Goal: Information Seeking & Learning: Learn about a topic

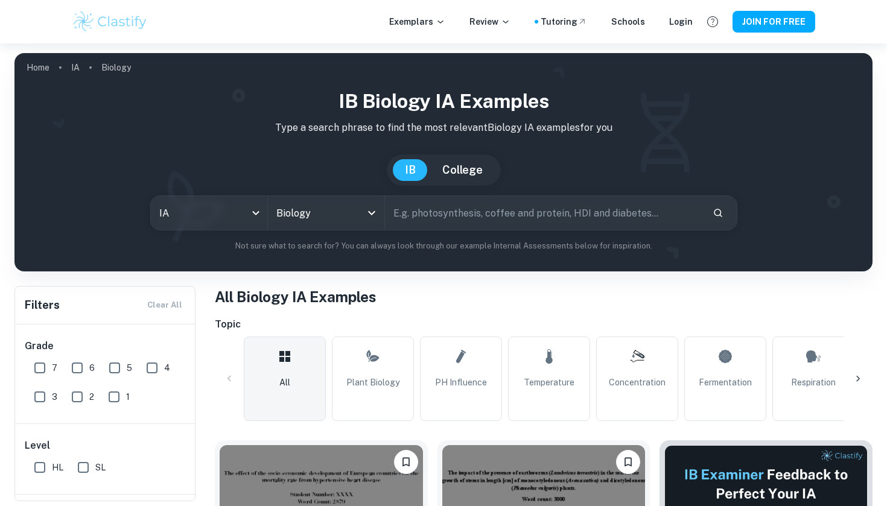
checkbox input "true"
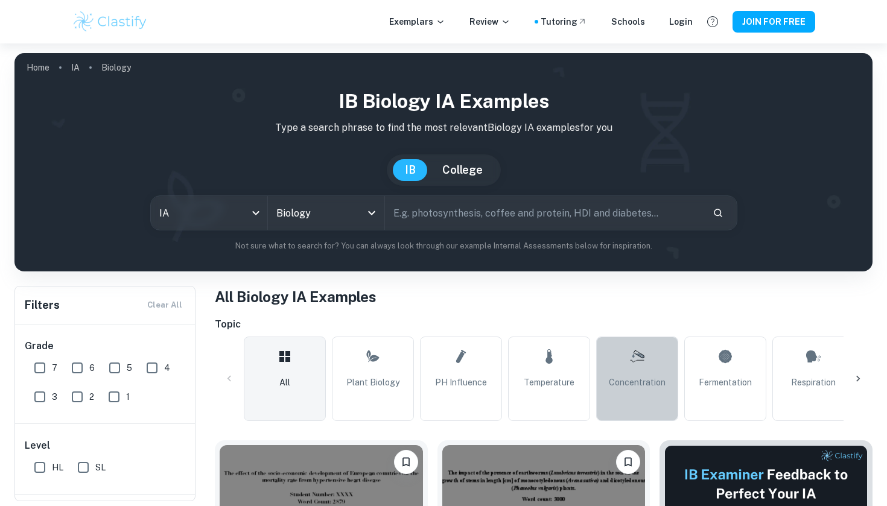
click at [643, 362] on icon at bounding box center [637, 356] width 14 height 29
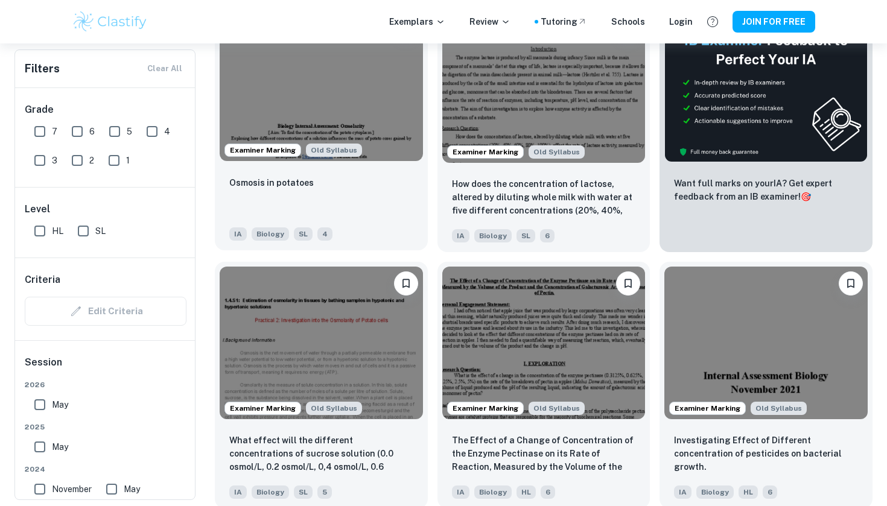
scroll to position [353, 0]
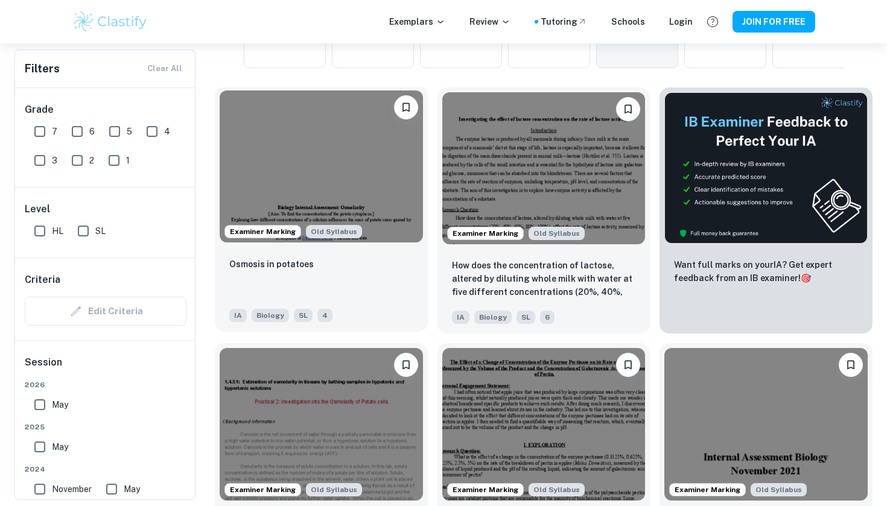
click at [363, 176] on img at bounding box center [321, 167] width 203 height 152
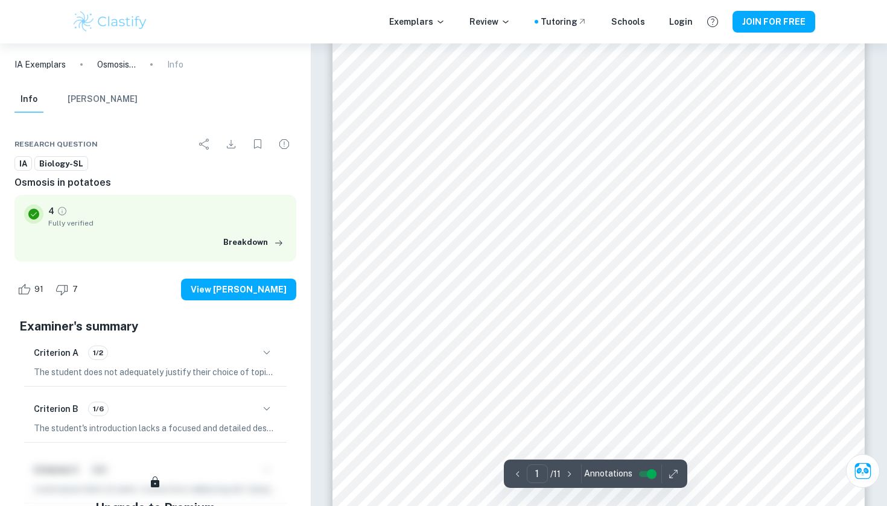
scroll to position [190, 0]
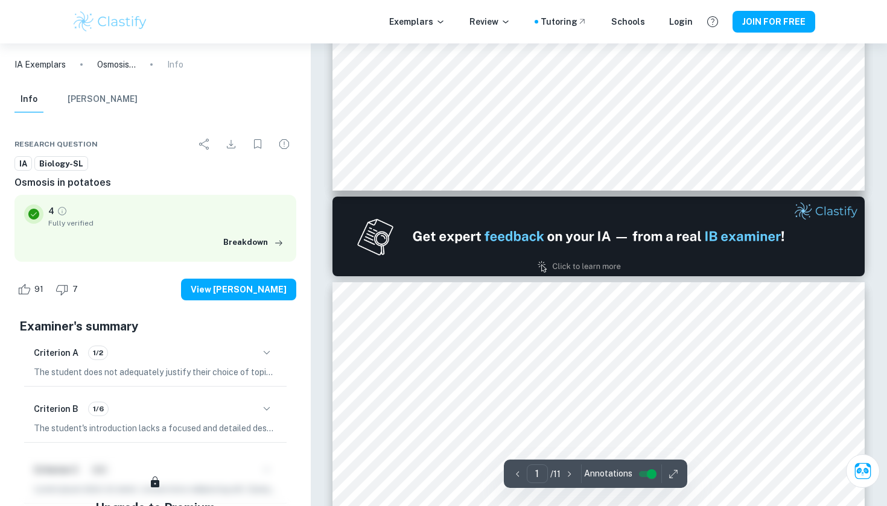
type input "2"
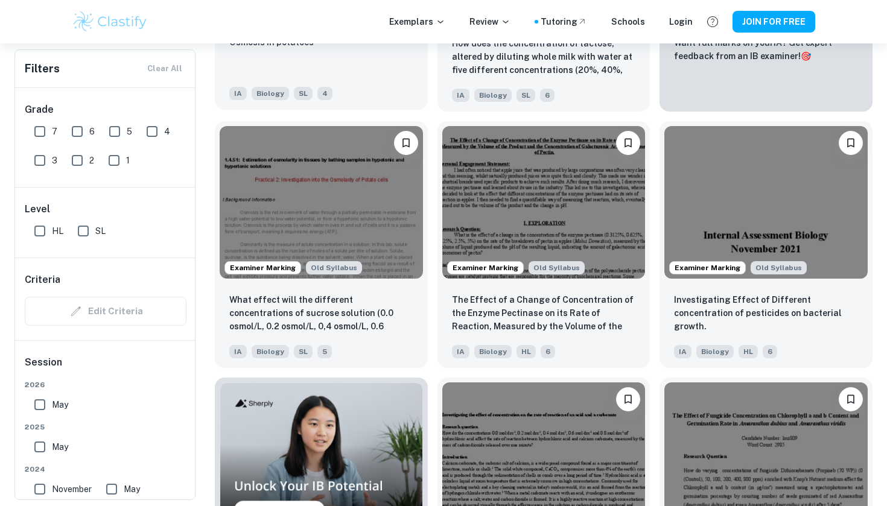
scroll to position [576, 0]
click at [48, 136] on input "7" at bounding box center [40, 131] width 24 height 24
checkbox input "true"
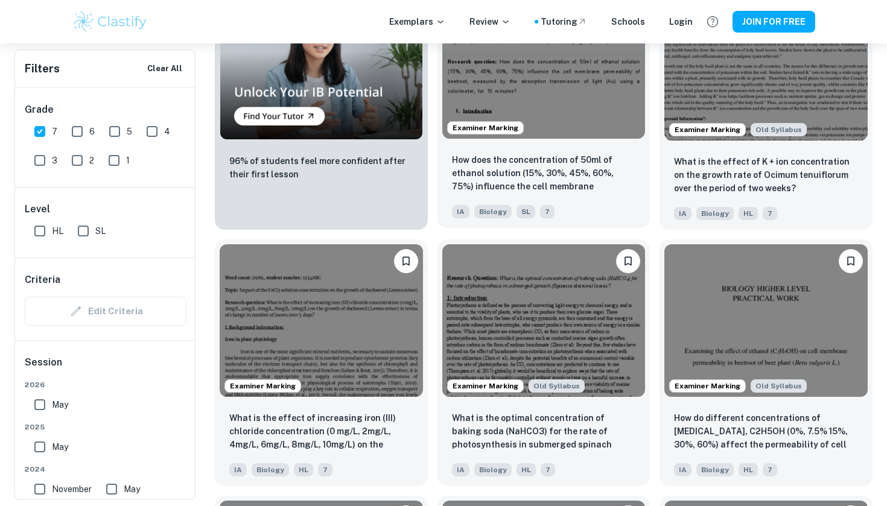
scroll to position [1000, 0]
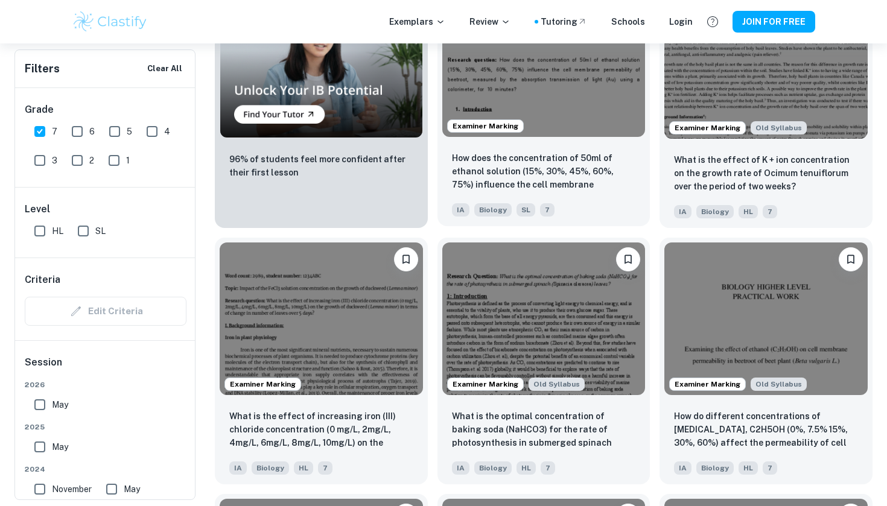
click at [552, 114] on img at bounding box center [543, 61] width 203 height 152
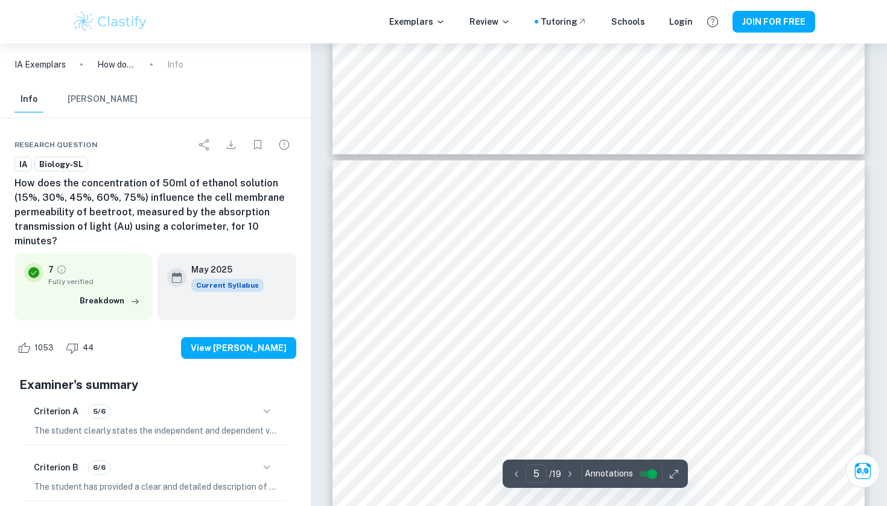
scroll to position [2988, 1]
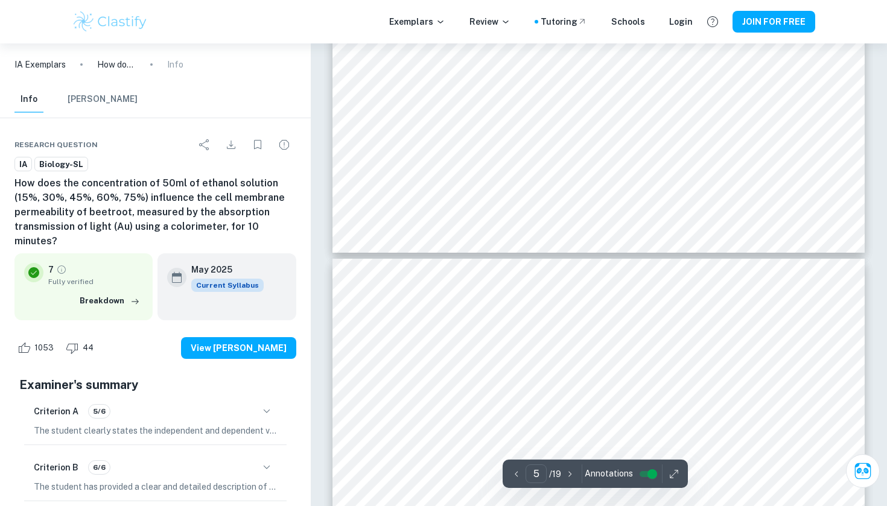
type input "4"
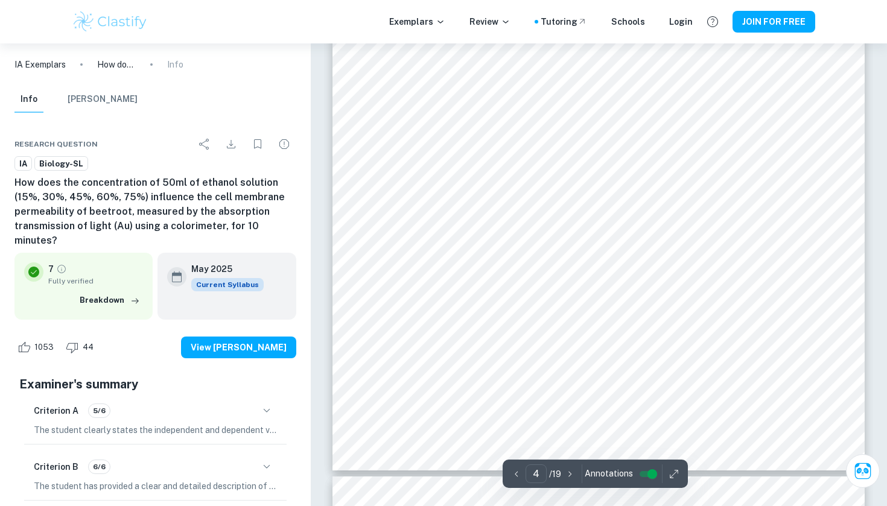
scroll to position [2796, 0]
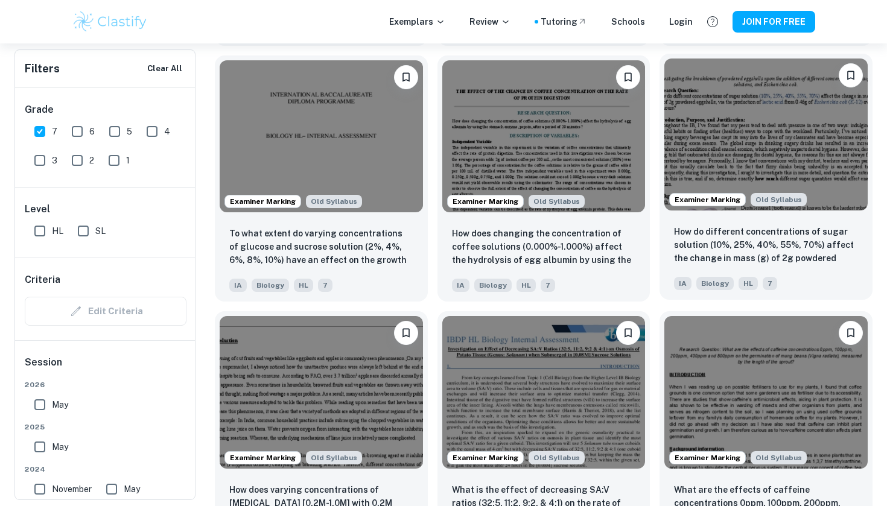
scroll to position [1500, 0]
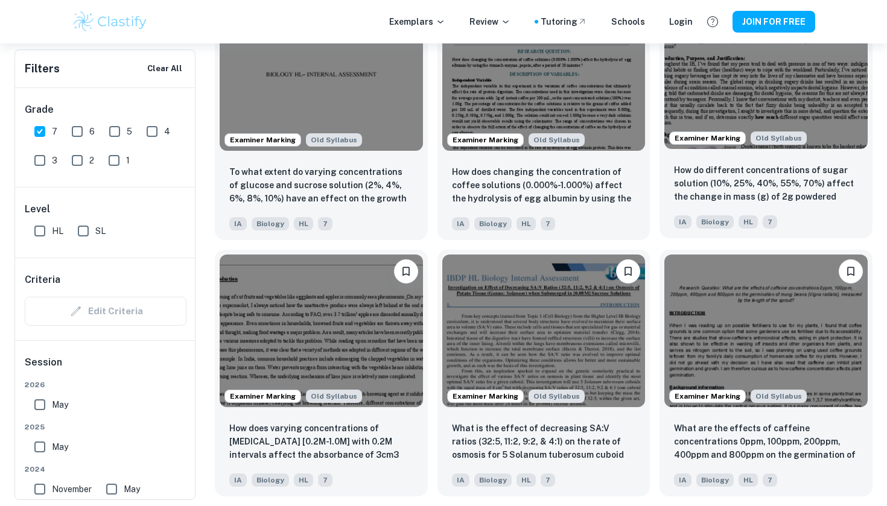
click at [751, 125] on img at bounding box center [765, 73] width 203 height 152
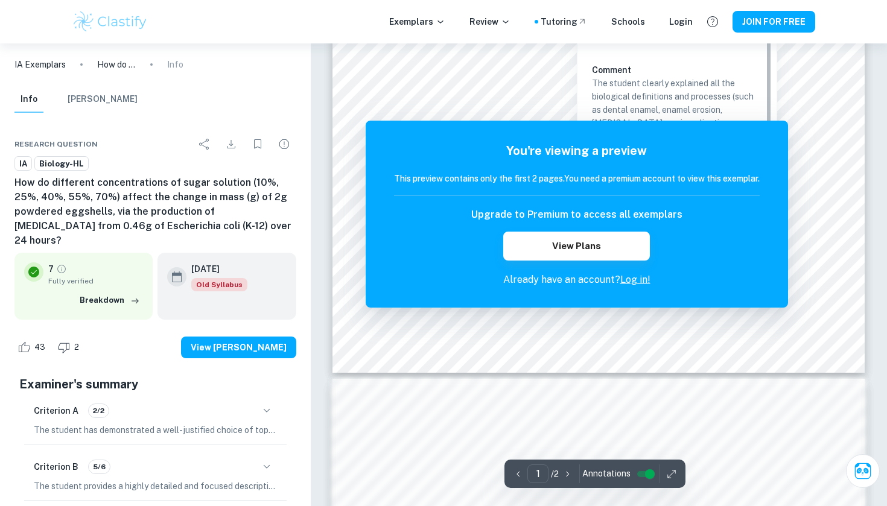
scroll to position [11, 0]
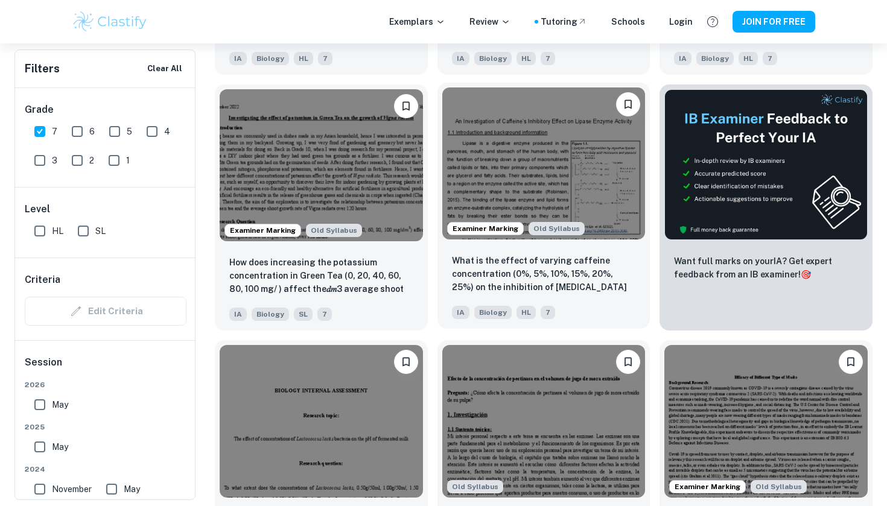
scroll to position [4497, 0]
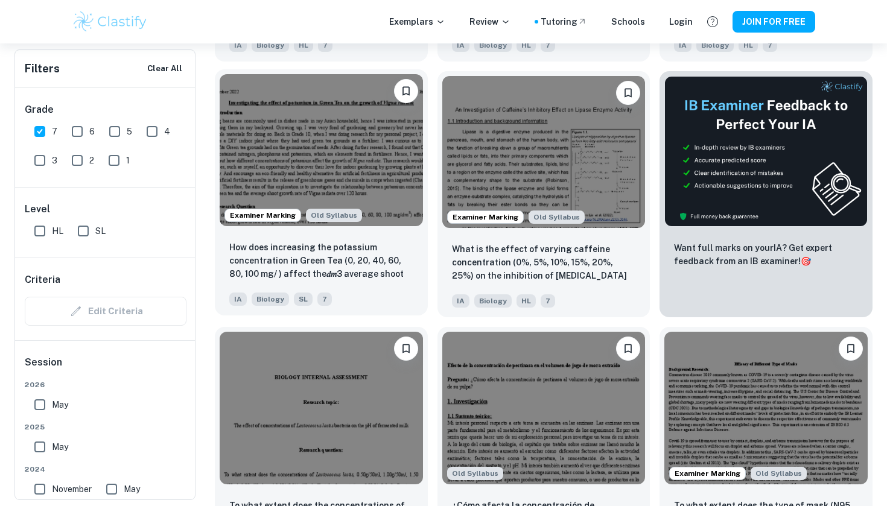
click at [373, 145] on img at bounding box center [321, 150] width 203 height 152
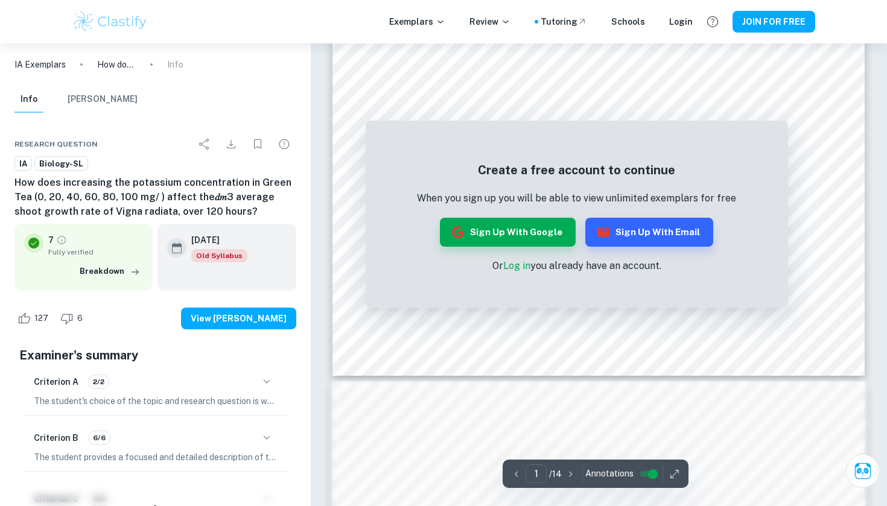
scroll to position [375, 0]
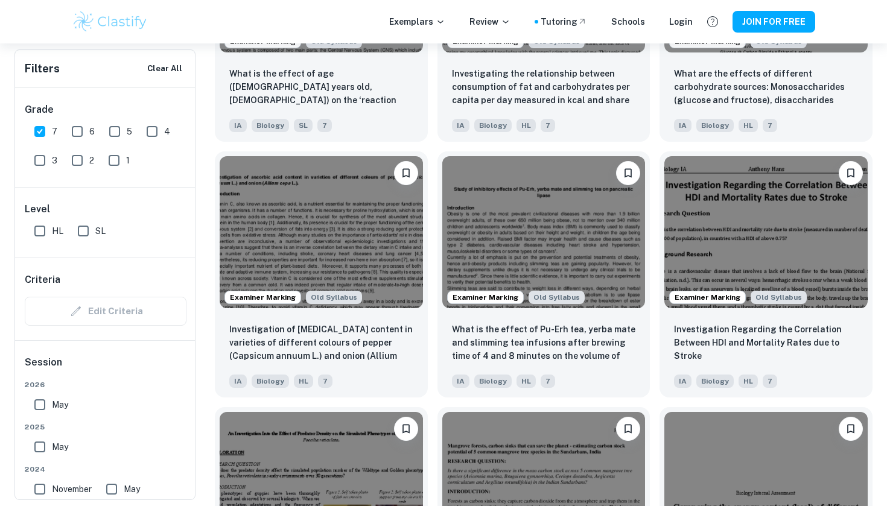
scroll to position [8004, 0]
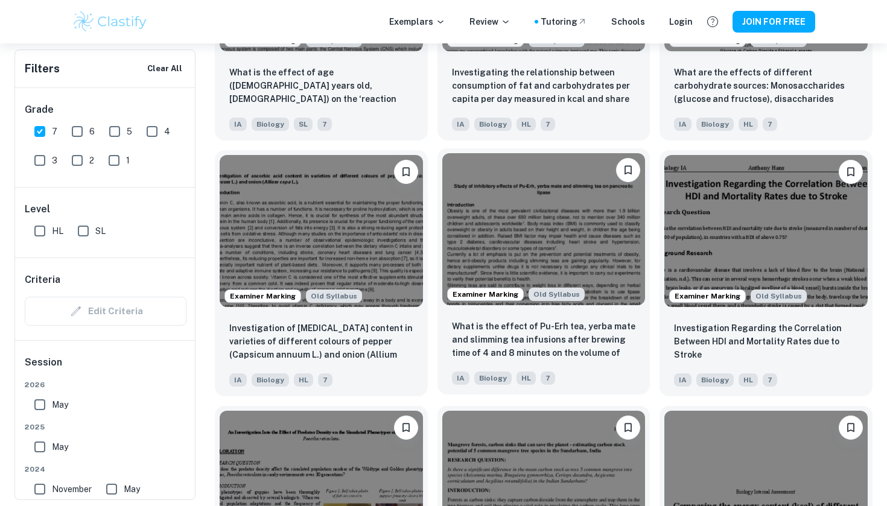
click at [545, 243] on img at bounding box center [543, 229] width 203 height 152
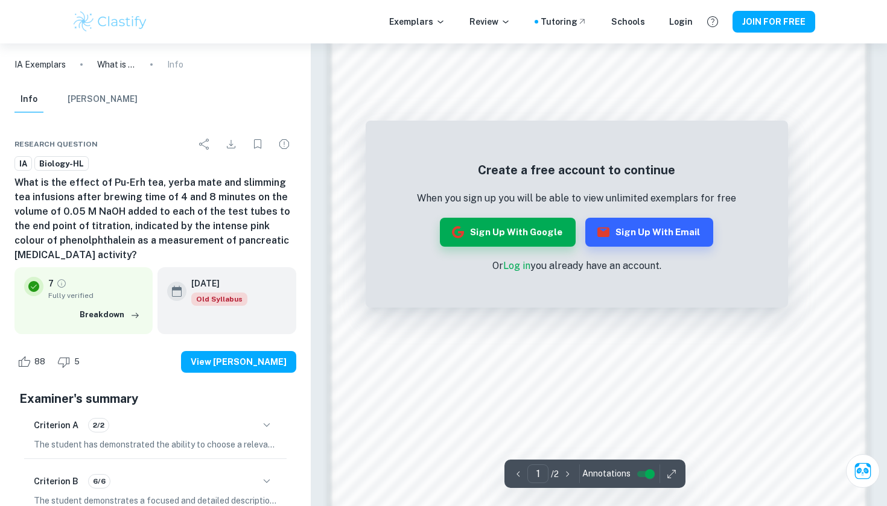
scroll to position [929, 0]
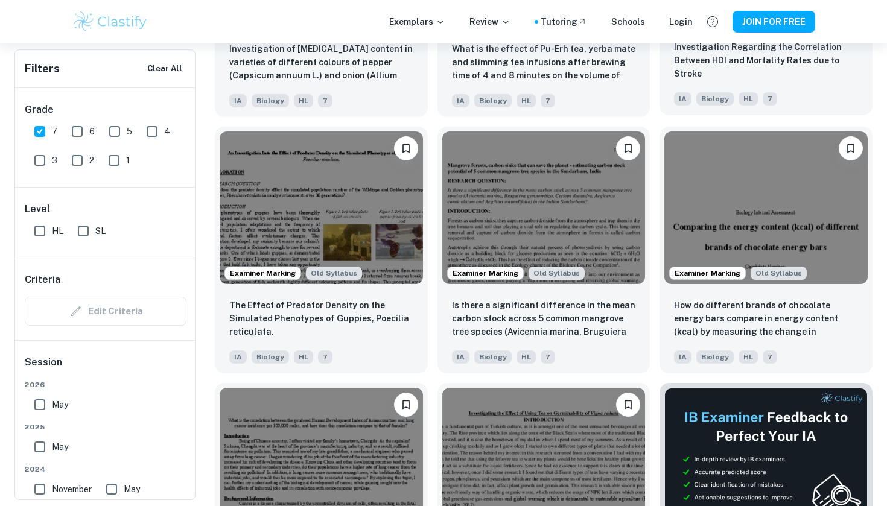
scroll to position [8289, 0]
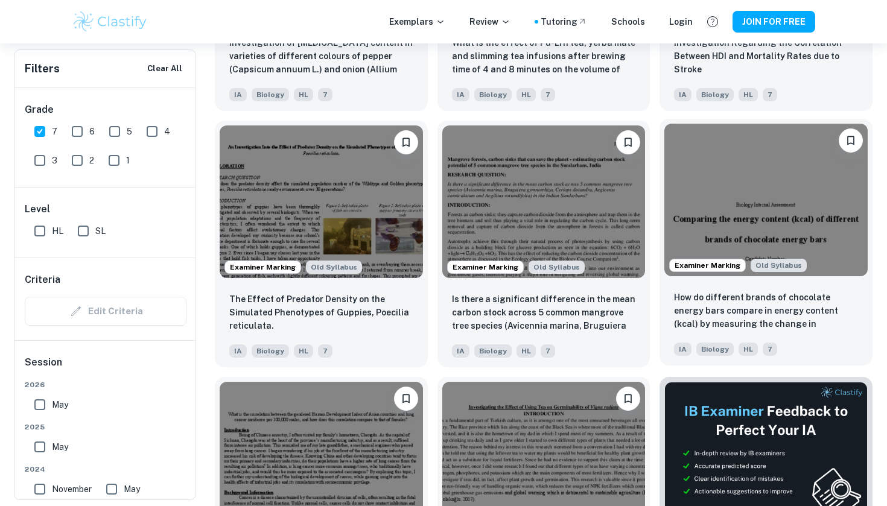
click at [712, 197] on img at bounding box center [765, 200] width 203 height 152
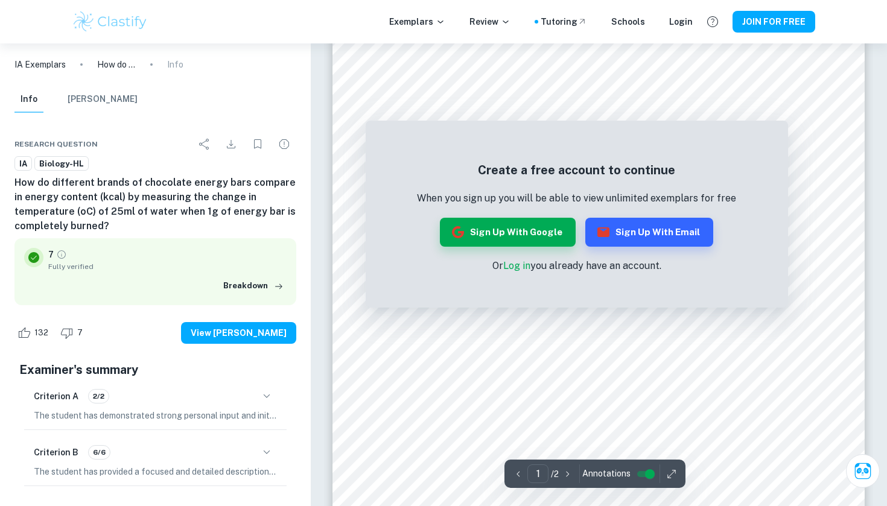
scroll to position [274, 0]
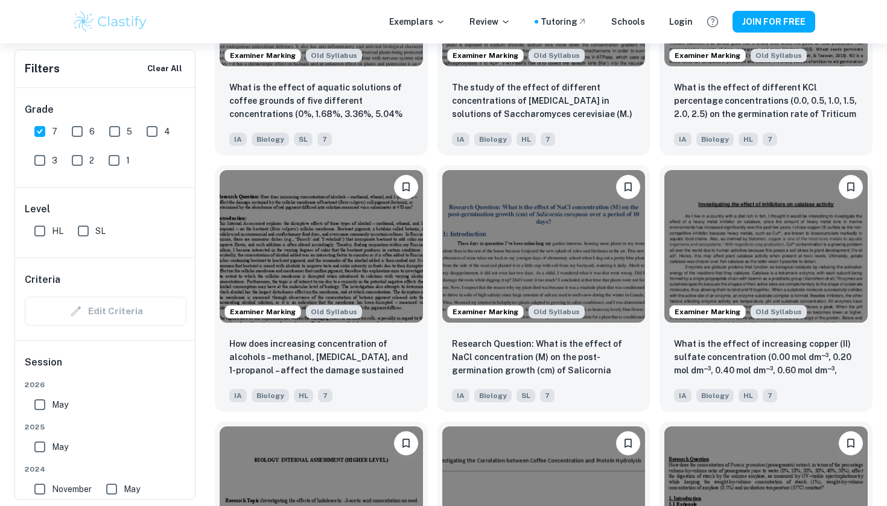
scroll to position [2608, 0]
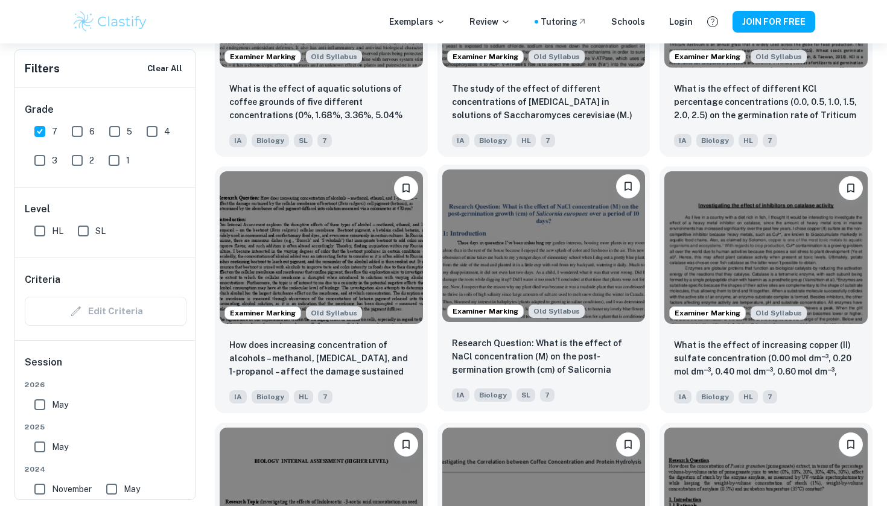
click at [495, 261] on img at bounding box center [543, 246] width 203 height 152
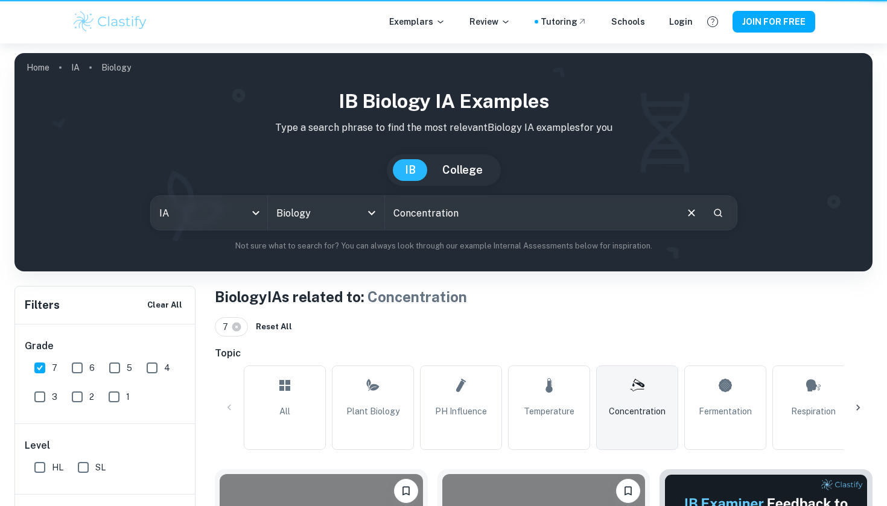
scroll to position [2608, 0]
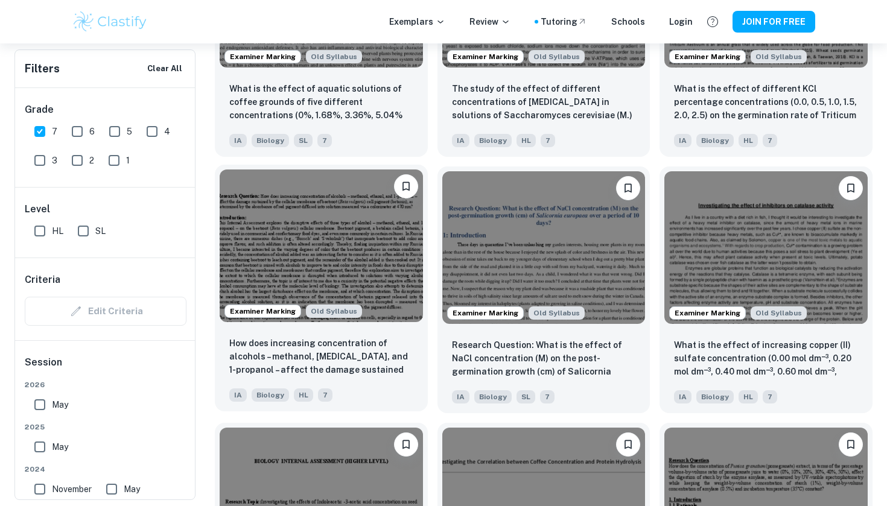
click at [390, 238] on img at bounding box center [321, 246] width 203 height 152
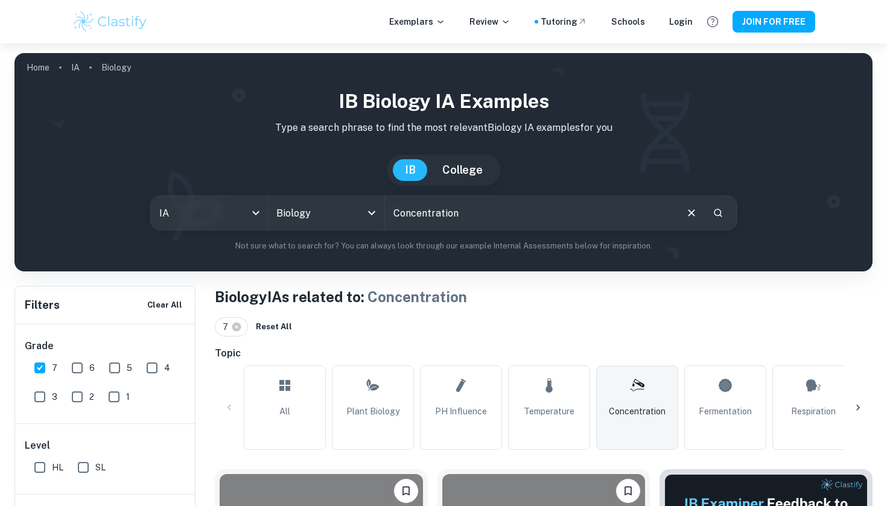
scroll to position [2608, 0]
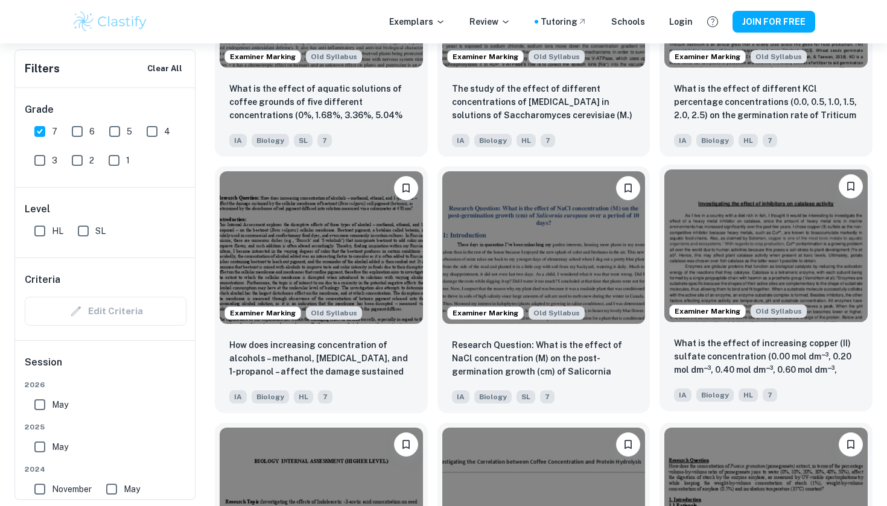
click at [758, 235] on img at bounding box center [765, 246] width 203 height 152
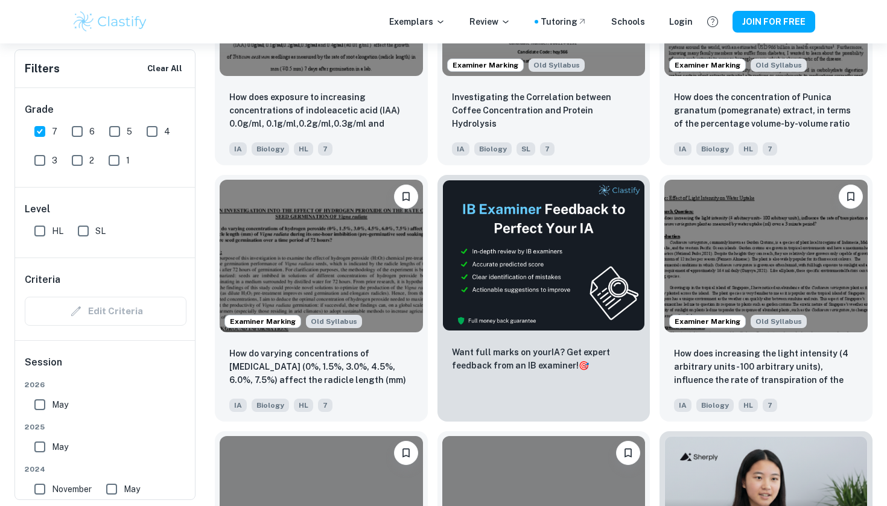
scroll to position [3251, 0]
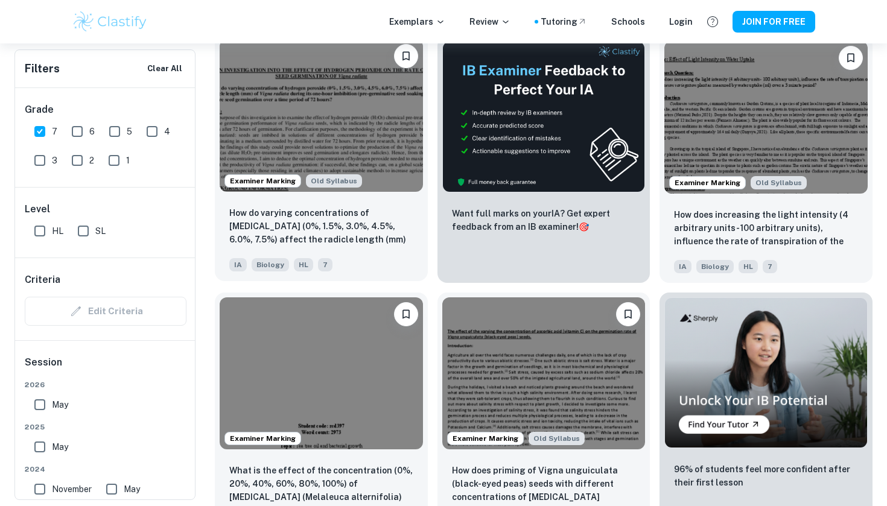
click at [290, 133] on img at bounding box center [321, 115] width 203 height 152
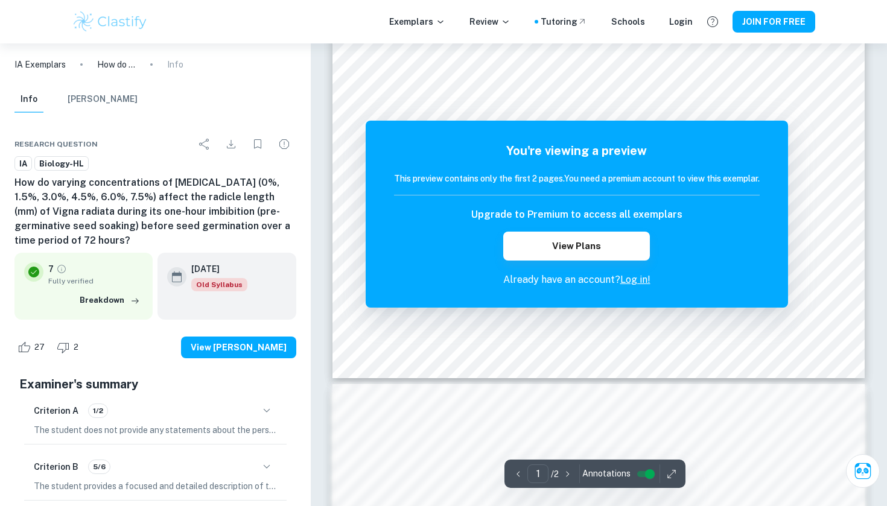
scroll to position [427, 0]
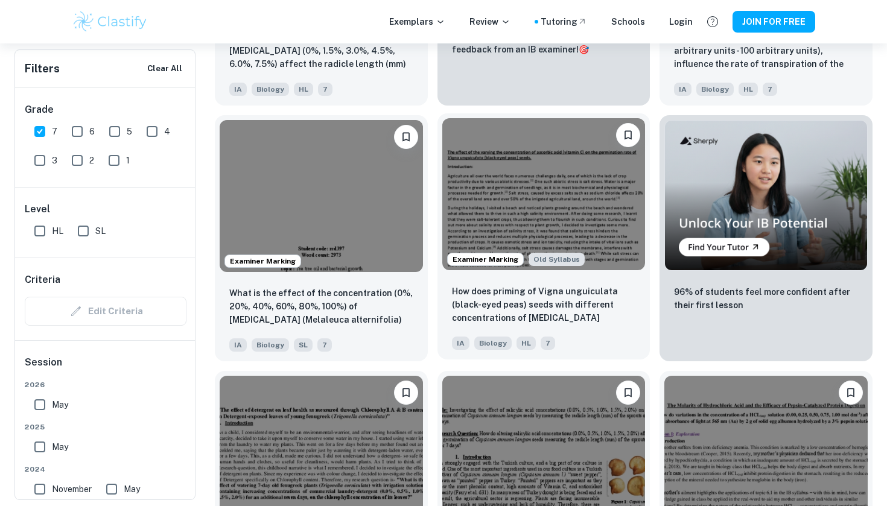
scroll to position [3567, 0]
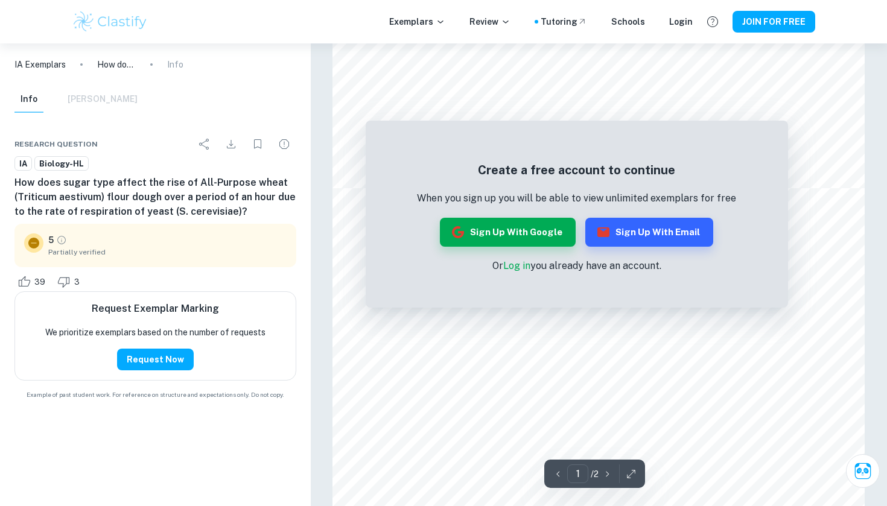
scroll to position [554, 0]
